Goal: Information Seeking & Learning: Find contact information

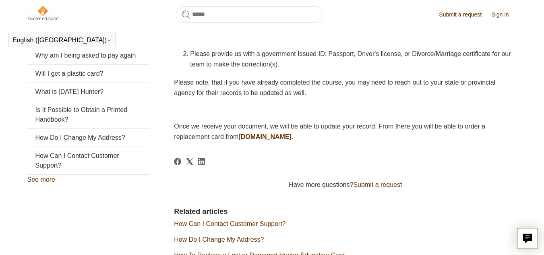
scroll to position [192, 0]
click at [113, 170] on link "How Can I Contact Customer Support?" at bounding box center [88, 160] width 122 height 27
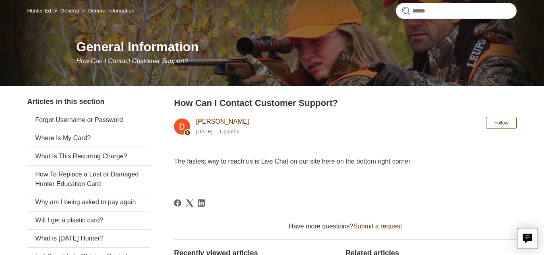
scroll to position [110, 0]
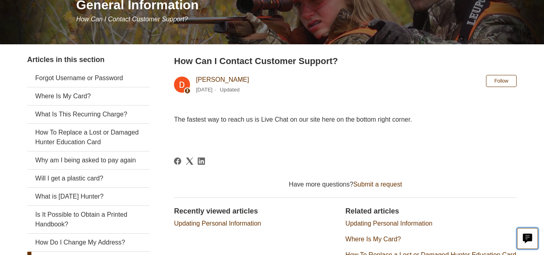
click at [522, 247] on button "Live chat" at bounding box center [527, 238] width 21 height 21
click at [238, 129] on div "The fastest way to reach us is Live Chat on our site here on the bottom right c…" at bounding box center [345, 127] width 342 height 27
